Goal: Task Accomplishment & Management: Manage account settings

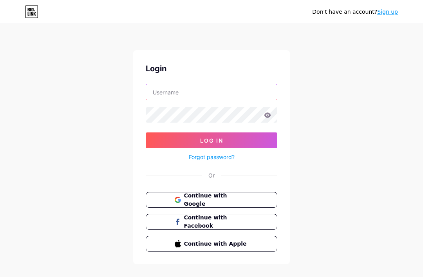
click at [235, 94] on input "text" at bounding box center [211, 92] width 131 height 16
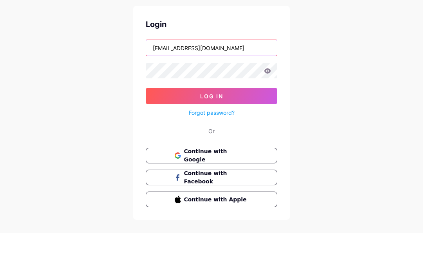
type input "[EMAIL_ADDRESS][DOMAIN_NAME]"
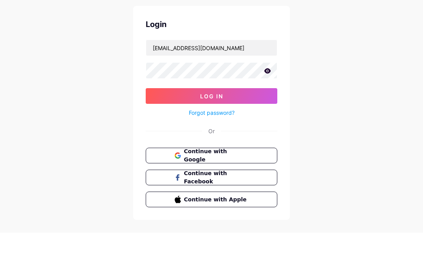
click at [248, 132] on button "Log In" at bounding box center [212, 140] width 132 height 16
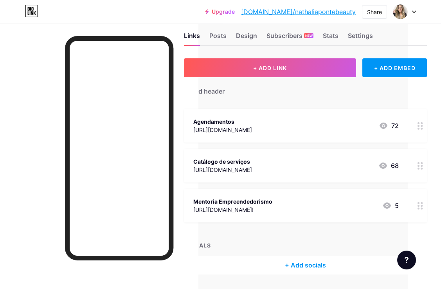
scroll to position [14, 51]
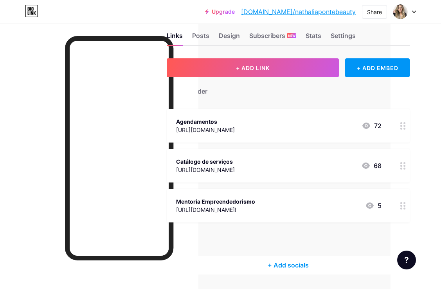
click at [402, 203] on icon at bounding box center [402, 205] width 5 height 7
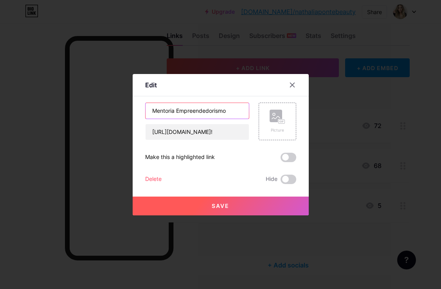
click at [239, 119] on input "Mentoria Empreendedorismo" at bounding box center [197, 111] width 103 height 16
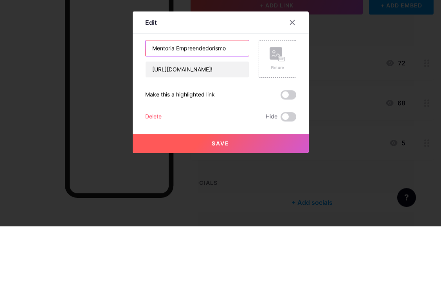
click at [230, 103] on input "Mentoria Empreendedorismo" at bounding box center [197, 111] width 103 height 16
type input "Mentoria Estratégica"
click at [372, 84] on div at bounding box center [220, 144] width 441 height 289
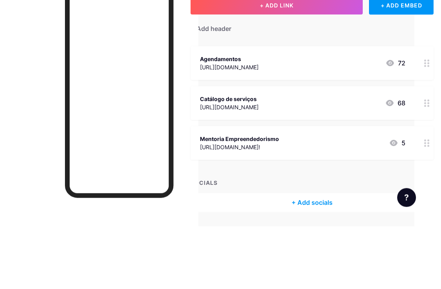
scroll to position [39, 27]
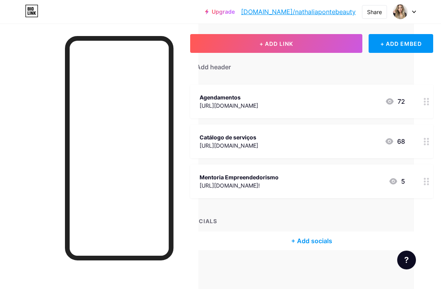
click at [422, 178] on icon at bounding box center [426, 181] width 5 height 7
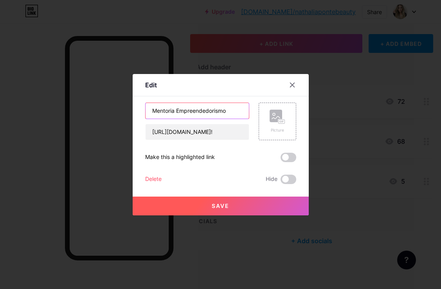
click at [233, 119] on input "Mentoria Empreendedorismo" at bounding box center [197, 111] width 103 height 16
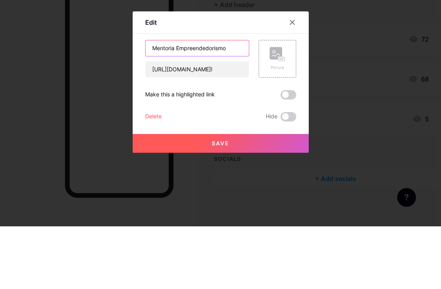
click at [233, 103] on input "Mentoria Empreendedorismo" at bounding box center [197, 111] width 103 height 16
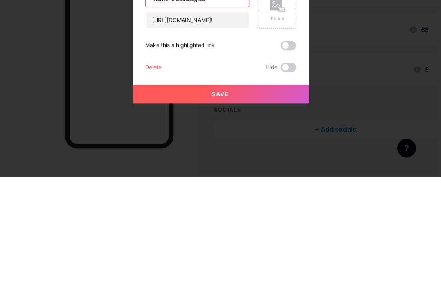
type input "Mentoria Estratégica"
click at [251, 197] on button "Save" at bounding box center [221, 206] width 176 height 19
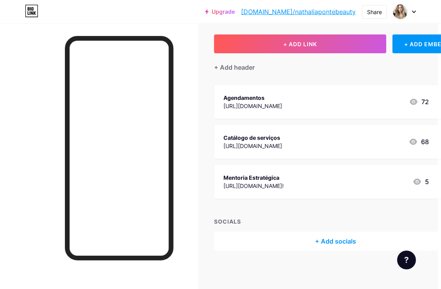
scroll to position [39, 4]
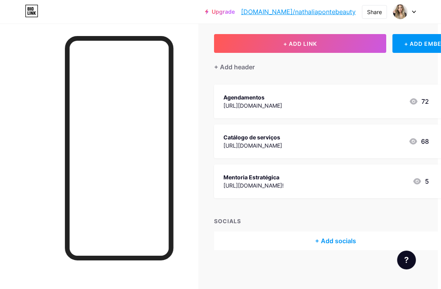
click at [332, 240] on div "+ Add socials" at bounding box center [335, 240] width 243 height 19
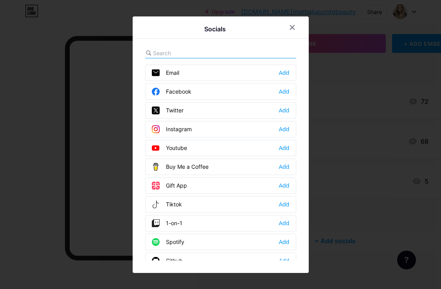
click at [284, 133] on div "Add" at bounding box center [284, 129] width 11 height 8
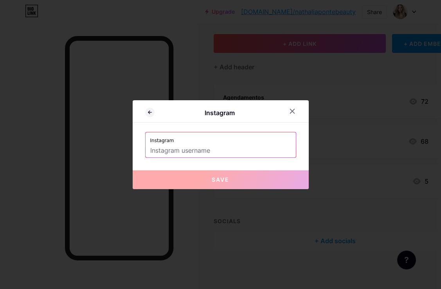
click at [259, 157] on input "text" at bounding box center [220, 150] width 141 height 13
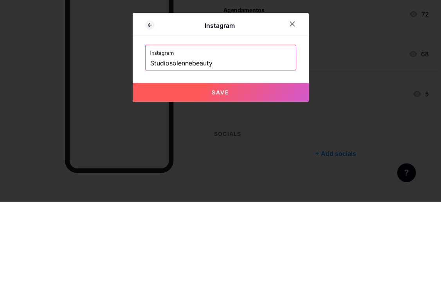
click at [261, 170] on button "Save" at bounding box center [221, 179] width 176 height 19
type input "[URL][DOMAIN_NAME]"
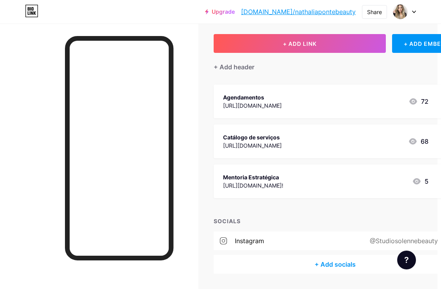
scroll to position [62, 3]
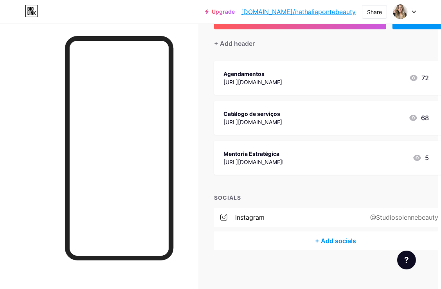
click at [253, 44] on div "+ Add header" at bounding box center [234, 43] width 41 height 9
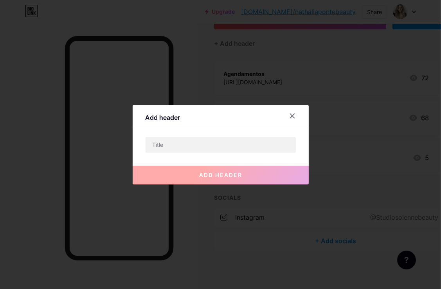
scroll to position [62, 4]
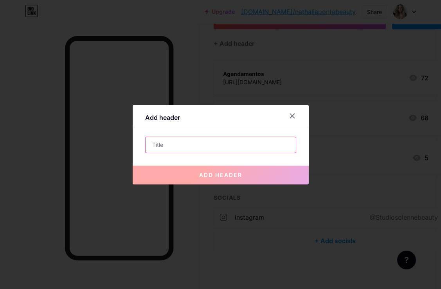
click at [243, 153] on input "text" at bounding box center [221, 145] width 150 height 16
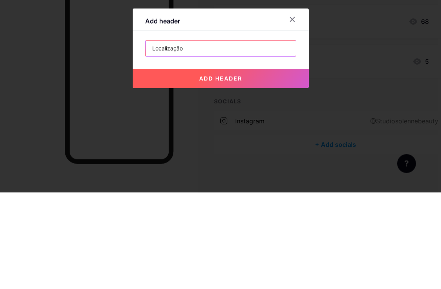
type input "Localização"
click at [271, 166] on button "add header" at bounding box center [221, 175] width 176 height 19
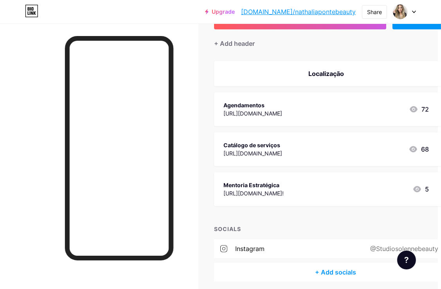
scroll to position [62, 4]
click at [359, 75] on div "Localização" at bounding box center [326, 73] width 206 height 9
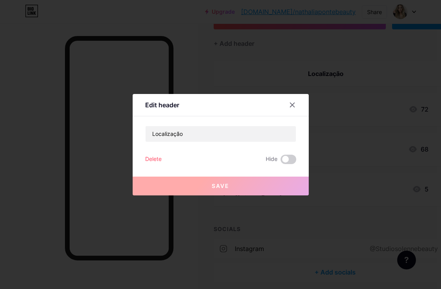
click at [156, 164] on div "Delete" at bounding box center [153, 159] width 16 height 9
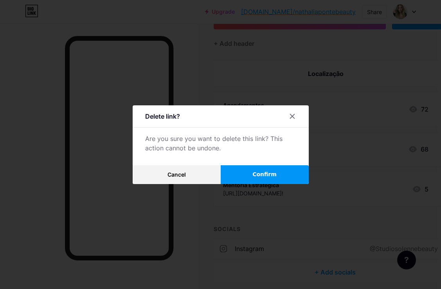
click at [268, 179] on span "Confirm" at bounding box center [265, 174] width 24 height 8
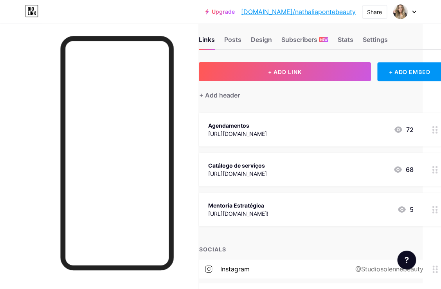
scroll to position [10, 18]
click at [313, 71] on button "+ ADD LINK" at bounding box center [285, 72] width 172 height 19
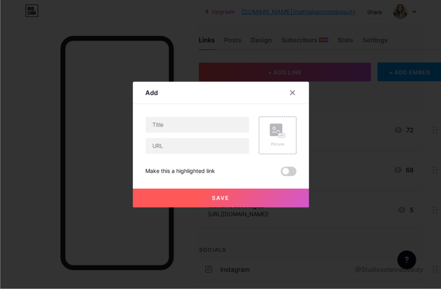
scroll to position [11, 18]
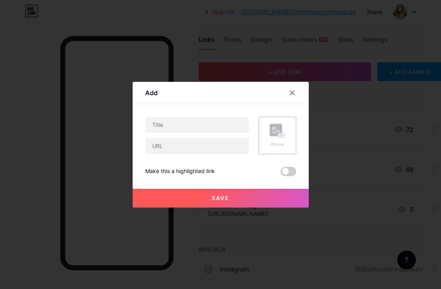
click at [293, 100] on div at bounding box center [292, 93] width 14 height 14
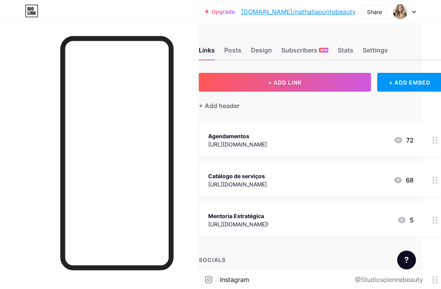
scroll to position [0, 18]
click at [319, 82] on button "+ ADD LINK" at bounding box center [285, 82] width 172 height 19
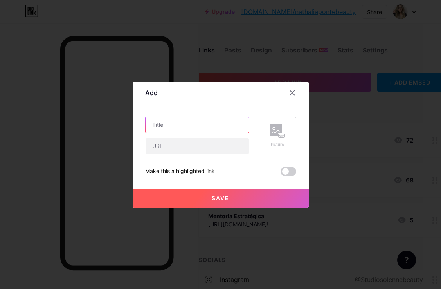
click at [220, 133] on input "text" at bounding box center [197, 125] width 103 height 16
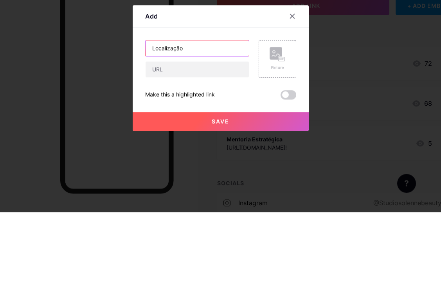
type input "Localização"
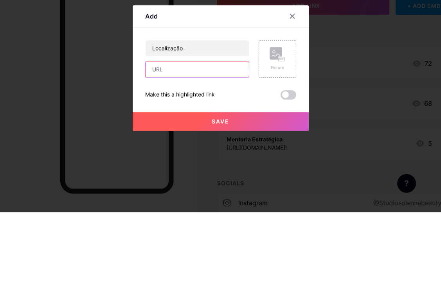
click at [208, 138] on input "text" at bounding box center [197, 146] width 103 height 16
click at [209, 138] on input "text" at bounding box center [197, 146] width 103 height 16
paste input "[URL][DOMAIN_NAME]"
type input "[URL][DOMAIN_NAME]"
click at [295, 117] on div "Picture" at bounding box center [278, 136] width 38 height 38
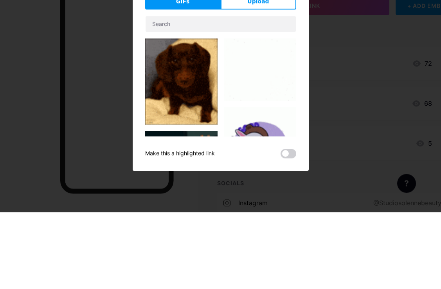
scroll to position [62, 0]
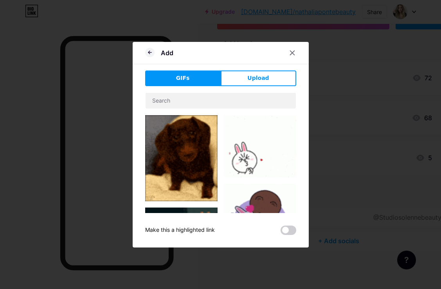
click at [152, 57] on icon at bounding box center [149, 52] width 9 height 9
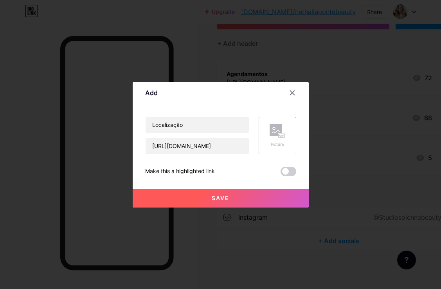
click at [239, 206] on button "Save" at bounding box center [221, 198] width 176 height 19
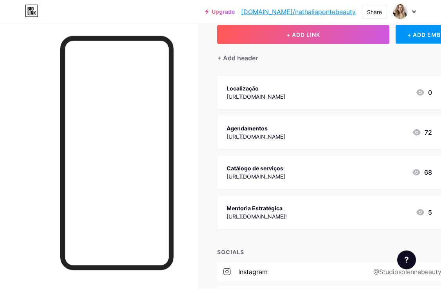
scroll to position [0, 0]
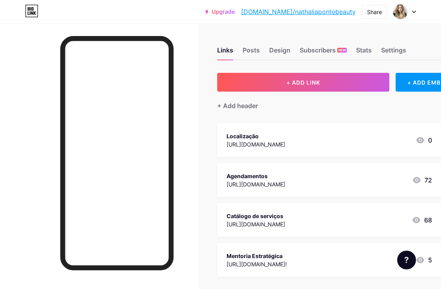
click at [336, 83] on button "+ ADD LINK" at bounding box center [303, 82] width 172 height 19
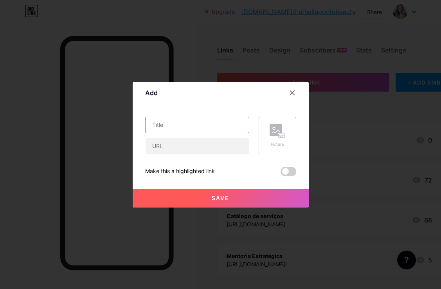
click at [214, 133] on input "text" at bounding box center [197, 125] width 103 height 16
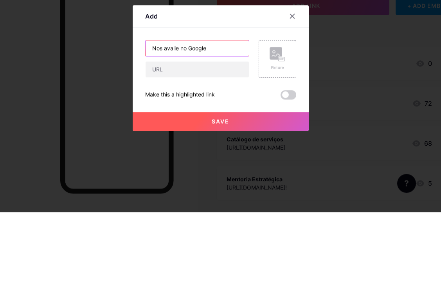
type input "Nos avalie no Google"
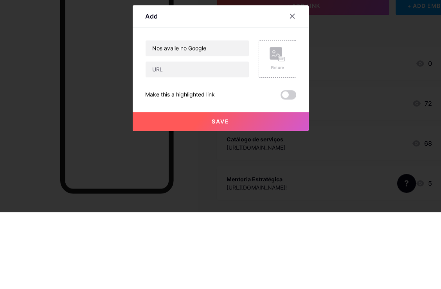
click at [368, 97] on div at bounding box center [220, 144] width 441 height 289
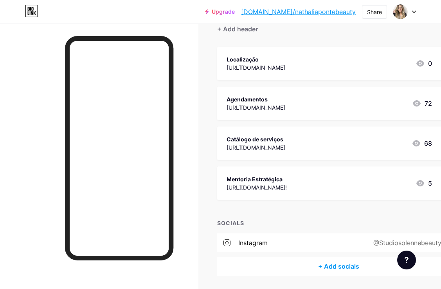
scroll to position [114, 18]
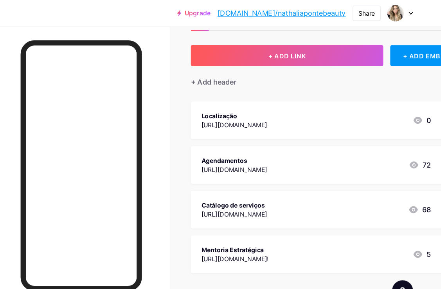
click at [295, 54] on button "+ ADD LINK" at bounding box center [303, 49] width 172 height 19
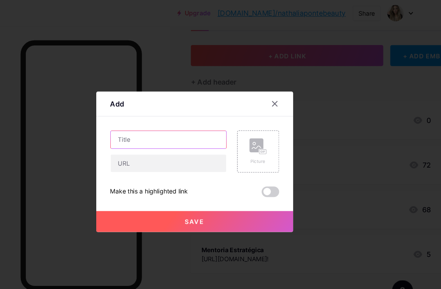
click at [170, 131] on input "text" at bounding box center [197, 125] width 103 height 16
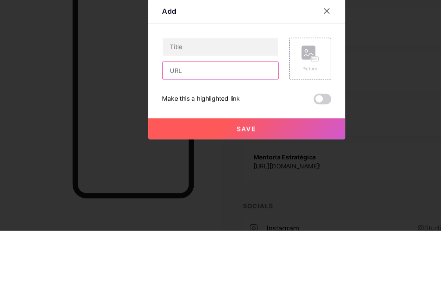
click at [184, 138] on input "text" at bounding box center [197, 146] width 103 height 16
click at [189, 138] on input "text" at bounding box center [197, 146] width 103 height 16
paste input "[URL][DOMAIN_NAME]"
type input "[URL][DOMAIN_NAME]"
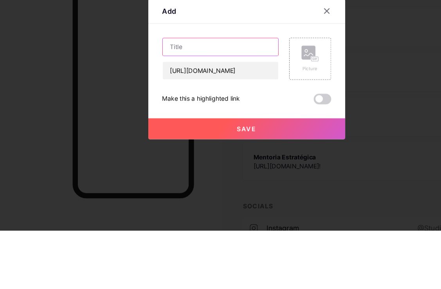
click at [220, 117] on input "text" at bounding box center [197, 125] width 103 height 16
type input "Avalie sua experiência conosco"
click at [336, 87] on div at bounding box center [220, 144] width 441 height 289
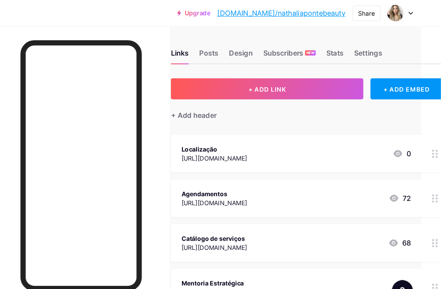
scroll to position [3, 18]
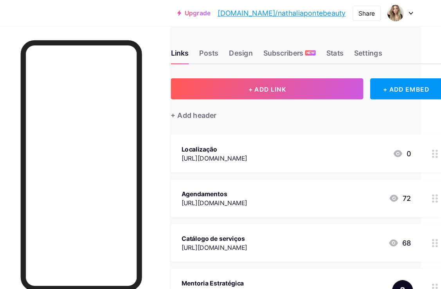
click at [280, 74] on button "+ ADD LINK" at bounding box center [285, 79] width 172 height 19
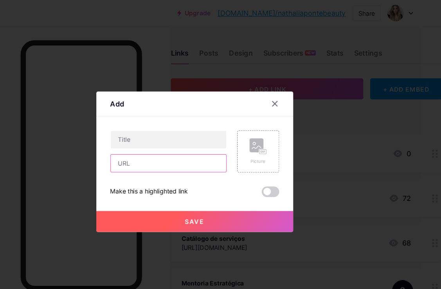
click at [164, 153] on input "text" at bounding box center [197, 146] width 103 height 16
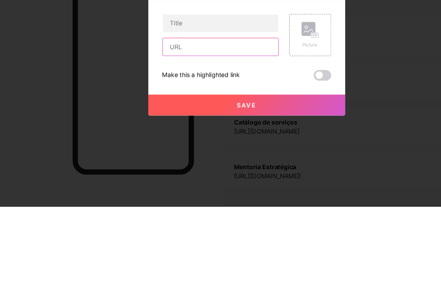
click at [160, 138] on input "text" at bounding box center [197, 146] width 103 height 16
paste input "[URL][DOMAIN_NAME]"
type input "[URL][DOMAIN_NAME]"
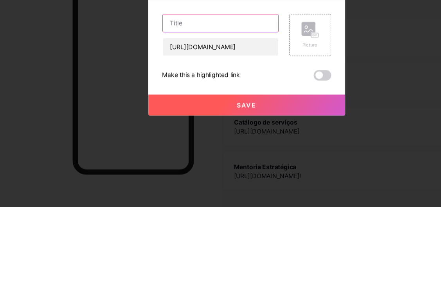
click at [215, 117] on input "text" at bounding box center [197, 125] width 103 height 16
type input "Avalie sua experiência conosco"
click at [242, 189] on button "Save" at bounding box center [221, 198] width 176 height 19
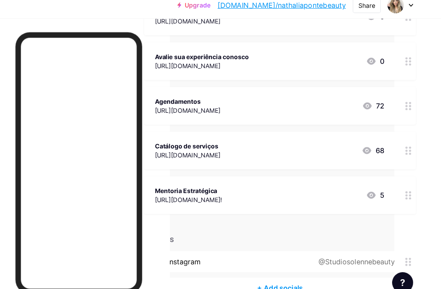
scroll to position [142, 42]
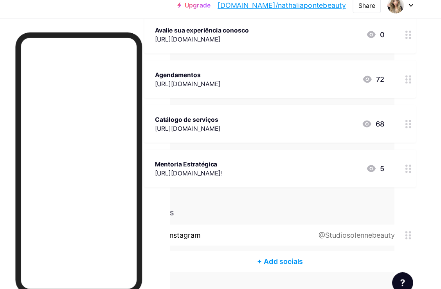
click at [397, 251] on div at bounding box center [406, 260] width 19 height 19
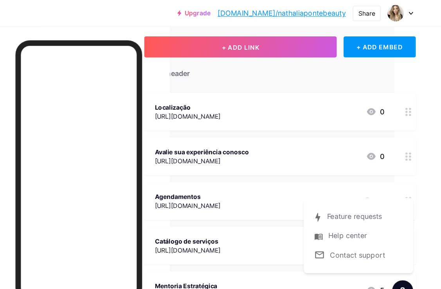
scroll to position [0, 42]
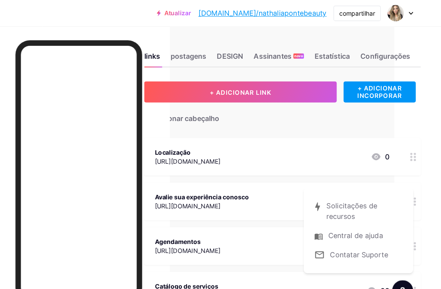
click at [240, 50] on div "DESIGN" at bounding box center [251, 52] width 23 height 14
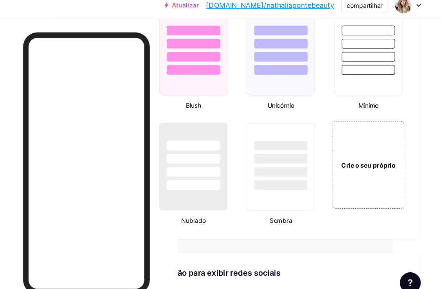
scroll to position [838, 50]
click at [189, 156] on div at bounding box center [213, 160] width 48 height 9
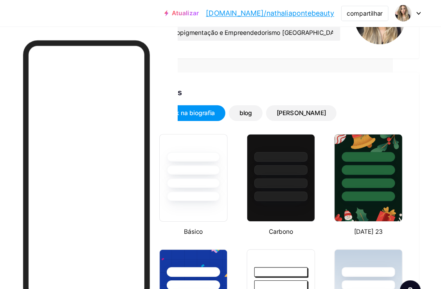
scroll to position [114, 50]
click at [189, 166] on div at bounding box center [213, 164] width 48 height 9
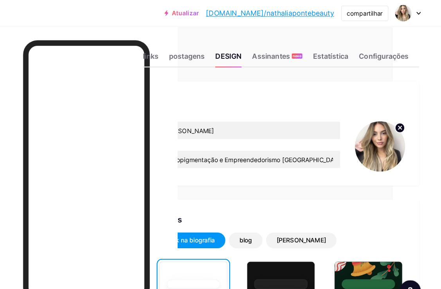
scroll to position [0, 56]
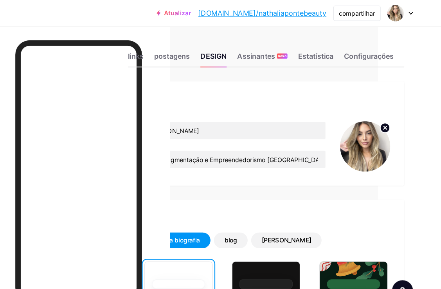
click at [393, 9] on img at bounding box center [400, 11] width 15 height 15
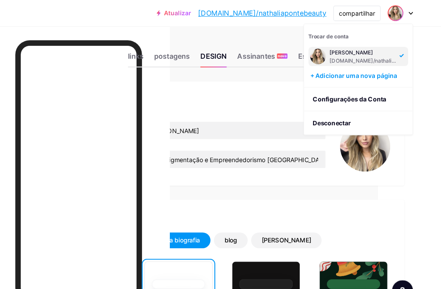
click at [338, 200] on div "Temas" at bounding box center [284, 196] width 222 height 11
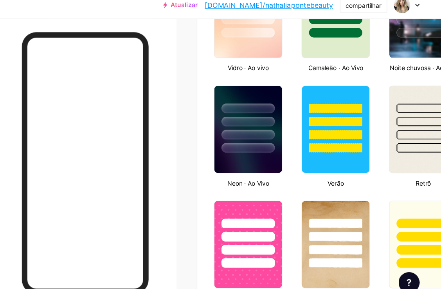
scroll to position [459, 0]
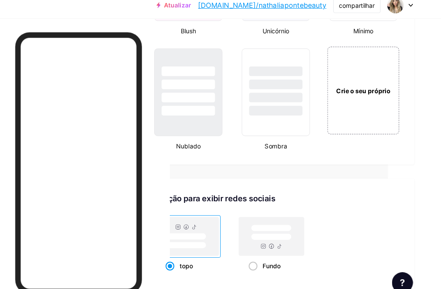
click at [341, 84] on div "Crie o seu próprio" at bounding box center [371, 88] width 61 height 8
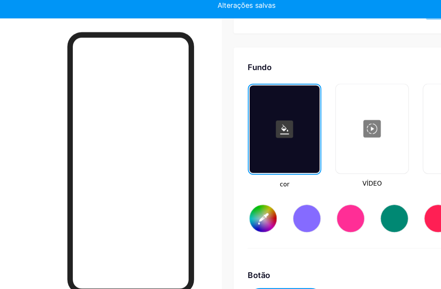
scroll to position [1032, 0]
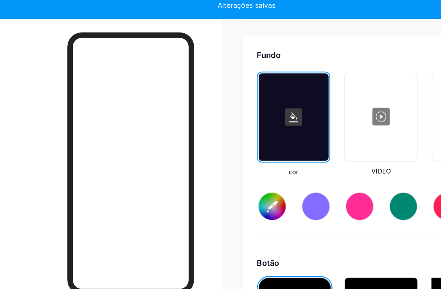
type input "#ffffff"
type input "#000000"
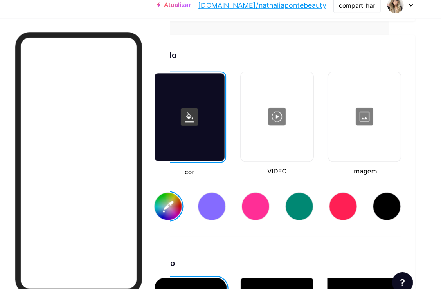
scroll to position [1032, 56]
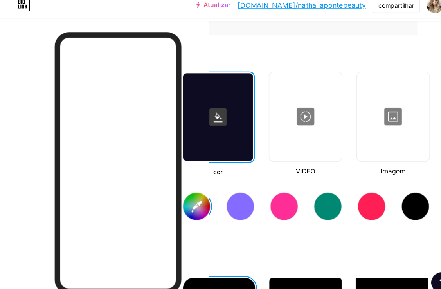
click at [183, 184] on input "#ffffff" at bounding box center [187, 192] width 24 height 24
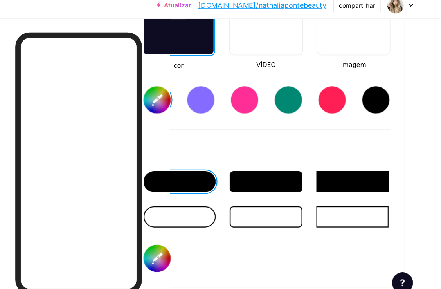
scroll to position [1129, 56]
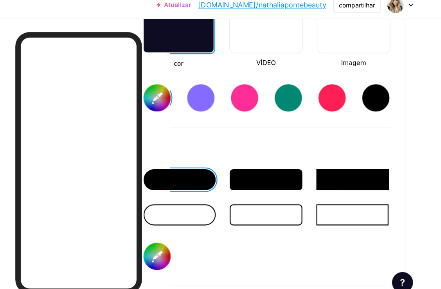
click at [177, 190] on div at bounding box center [207, 199] width 65 height 19
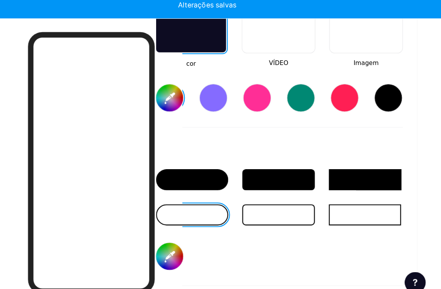
type input "#ffe2d6"
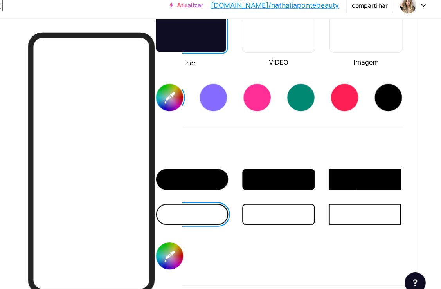
click at [175, 225] on input "#000000" at bounding box center [187, 236] width 24 height 24
type input "#ffffff"
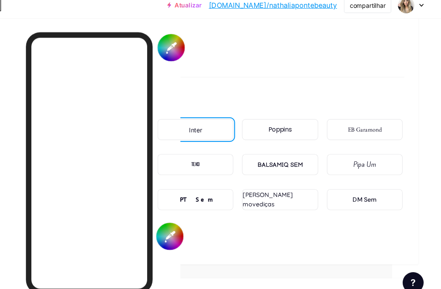
scroll to position [1317, 53]
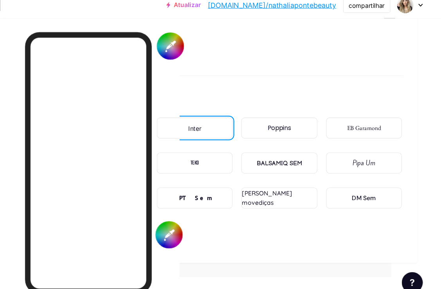
click at [348, 118] on div "EB Garamond" at bounding box center [363, 122] width 31 height 8
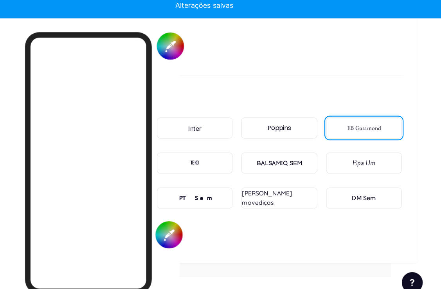
scroll to position [1317, 53]
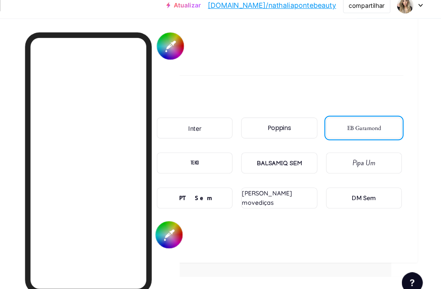
click at [353, 180] on div "DM Sem" at bounding box center [364, 184] width 22 height 8
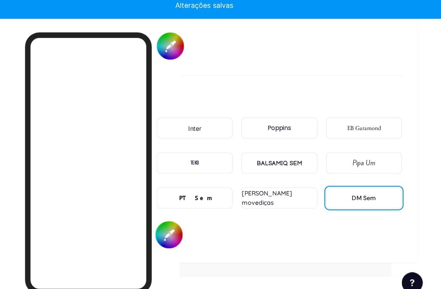
type input "#ffe2d6"
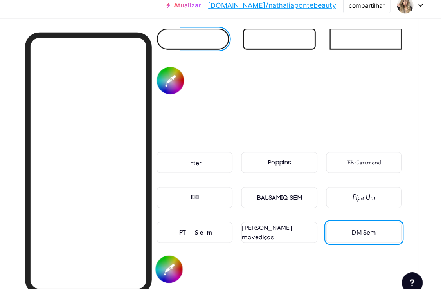
scroll to position [1287, 53]
click at [178, 80] on input "#ffffff" at bounding box center [190, 79] width 24 height 24
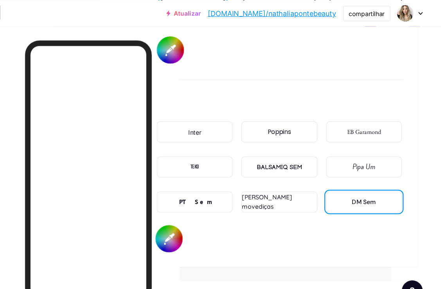
scroll to position [1320, 53]
click at [177, 213] on input "#000000" at bounding box center [189, 214] width 24 height 24
type input "#ffffff"
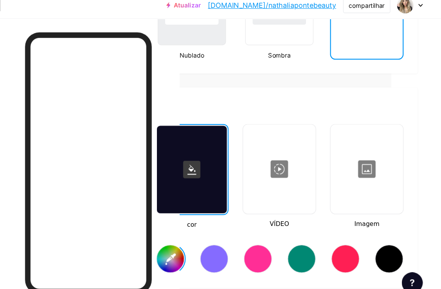
scroll to position [991, 53]
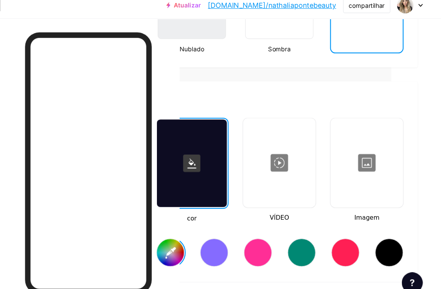
click at [178, 156] on div at bounding box center [209, 153] width 63 height 78
click at [178, 223] on input "#ffe2d6" at bounding box center [190, 233] width 24 height 24
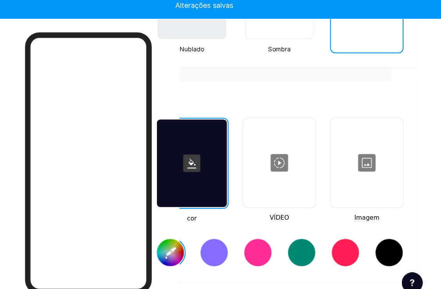
scroll to position [991, 53]
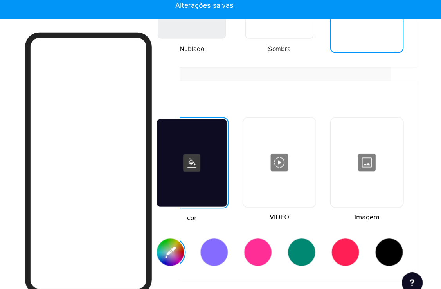
type input "#ffdbd8"
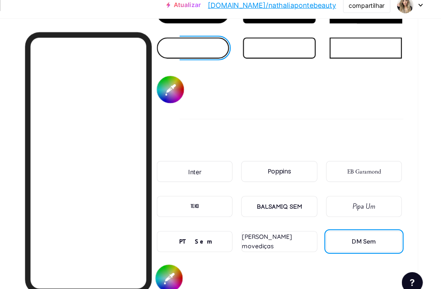
scroll to position [1289, 53]
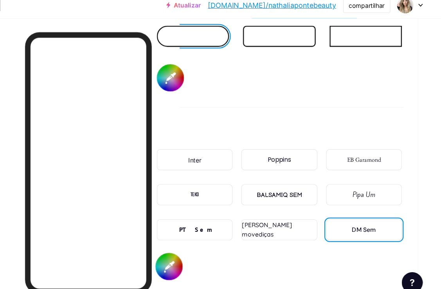
click at [177, 233] on input "#ffffff" at bounding box center [189, 245] width 24 height 24
type input "#000000"
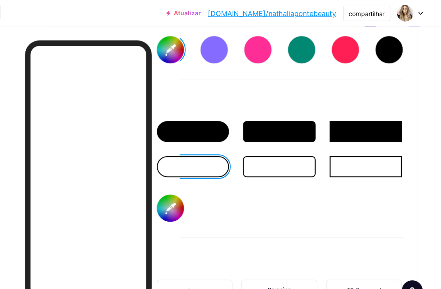
scroll to position [1179, 53]
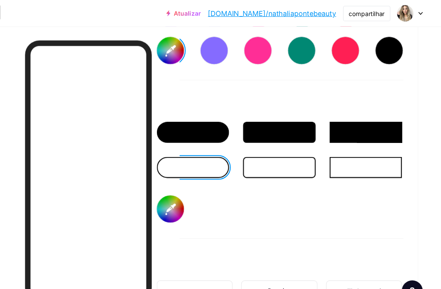
click at [186, 117] on div at bounding box center [210, 118] width 65 height 19
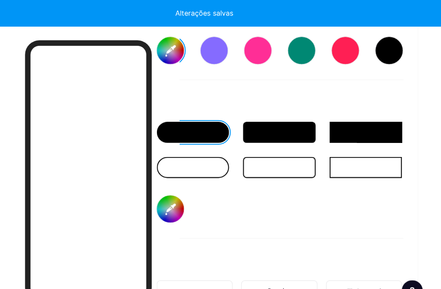
type input "#ffdbd8"
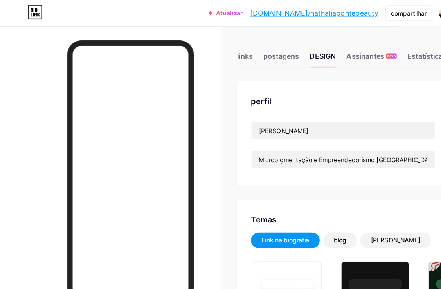
scroll to position [0, 5]
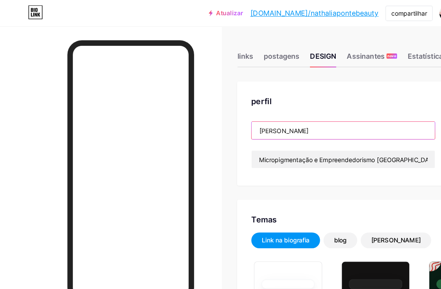
click at [280, 113] on input "[PERSON_NAME]" at bounding box center [307, 117] width 164 height 16
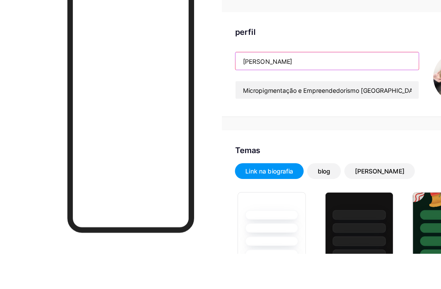
scroll to position [0, 11]
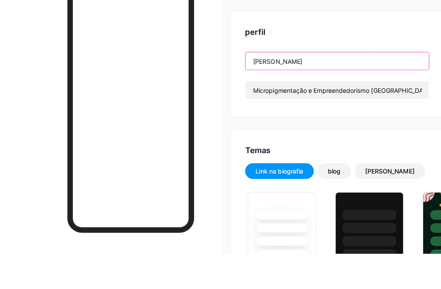
click at [239, 109] on input "[PERSON_NAME]" at bounding box center [302, 117] width 164 height 16
click at [242, 109] on input "[PERSON_NAME]" at bounding box center [302, 117] width 164 height 16
click at [241, 109] on input "[PERSON_NAME]" at bounding box center [302, 117] width 164 height 16
click at [290, 109] on input "[PERSON_NAME]" at bounding box center [302, 117] width 164 height 16
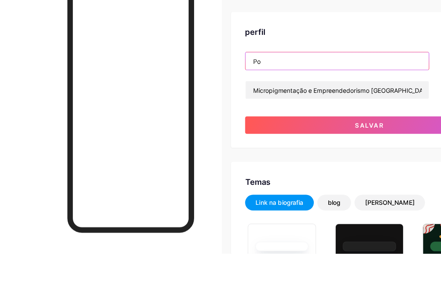
type input "P"
type input "A"
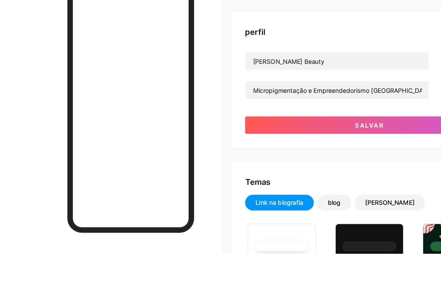
scroll to position [32, 11]
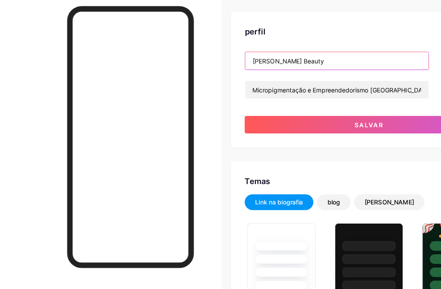
type input "[PERSON_NAME] Beauty"
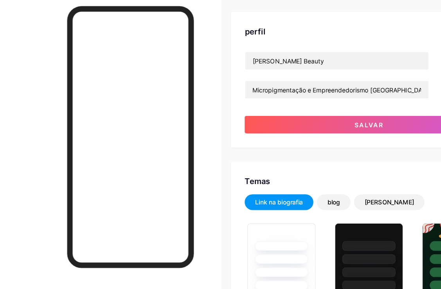
click at [332, 139] on span "salvar" at bounding box center [330, 142] width 26 height 7
type input "#ffdbd8"
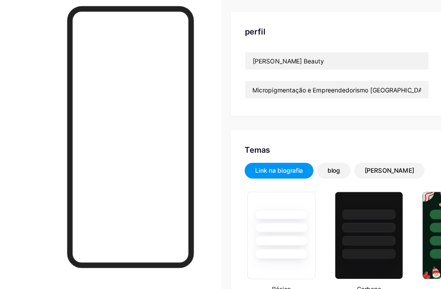
scroll to position [31, 11]
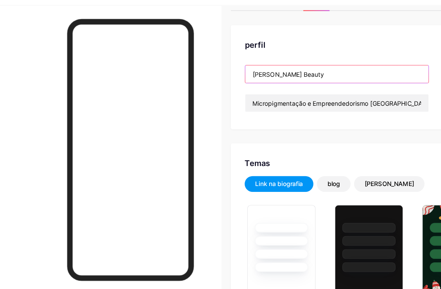
click at [306, 78] on input "[PERSON_NAME] Beauty" at bounding box center [302, 86] width 164 height 16
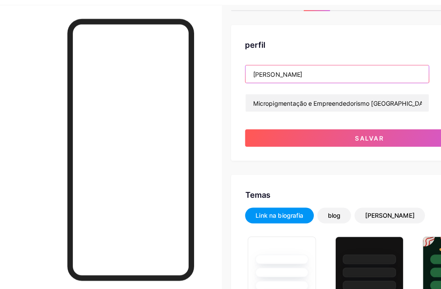
type input "[PERSON_NAME]"
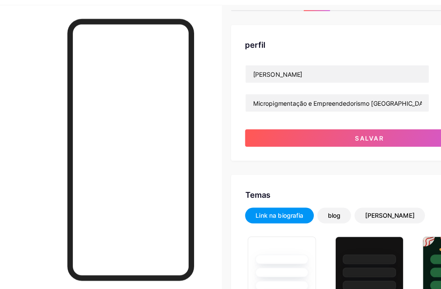
click at [315, 54] on div "perfil" at bounding box center [330, 59] width 222 height 11
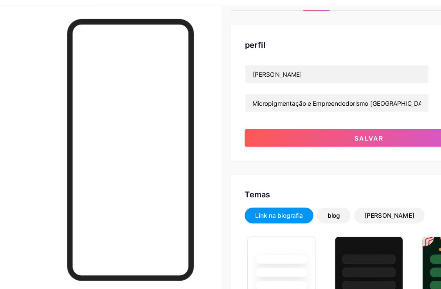
click at [331, 139] on span "salvar" at bounding box center [330, 142] width 26 height 7
type input "#ffdbd8"
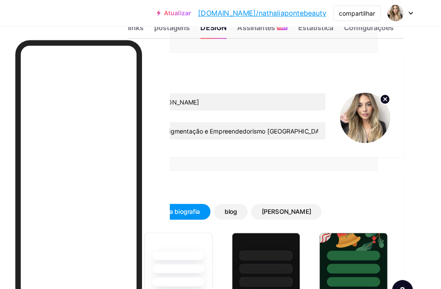
scroll to position [0, 56]
